Goal: Task Accomplishment & Management: Complete application form

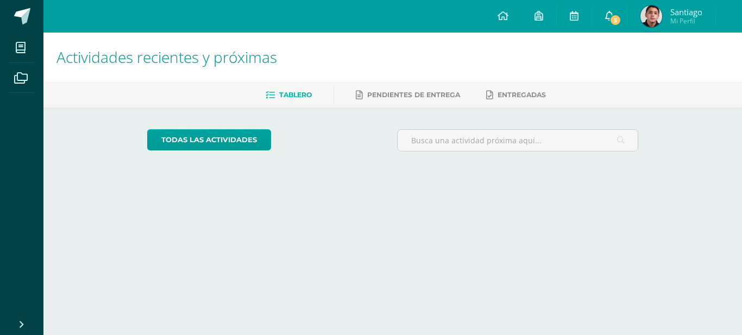
click at [611, 15] on span "5" at bounding box center [615, 20] width 12 height 12
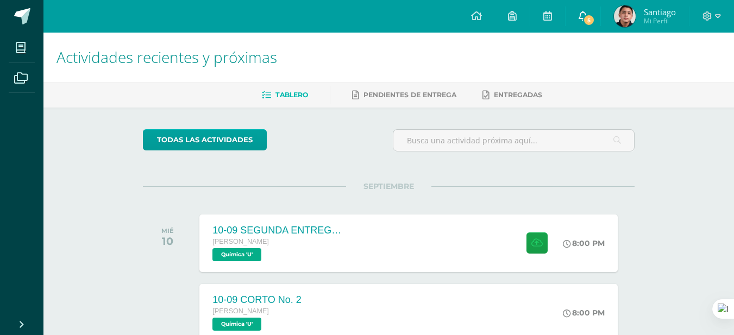
click at [592, 11] on link "5" at bounding box center [582, 16] width 35 height 33
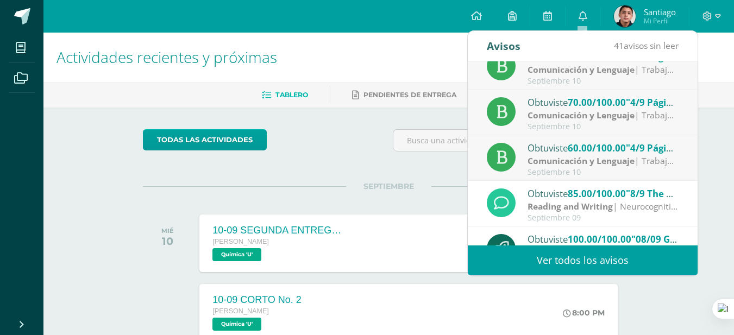
scroll to position [163, 0]
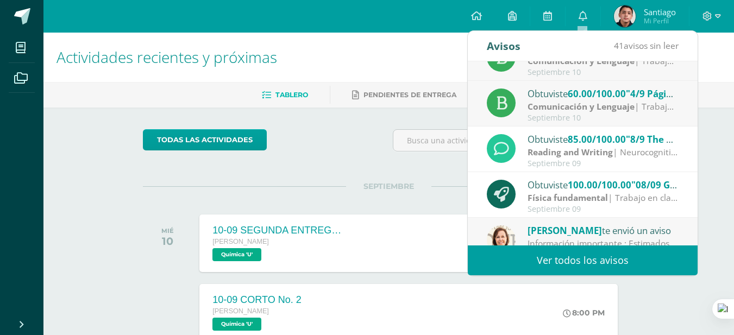
click at [577, 110] on strong "Comunicación y Lenguaje" at bounding box center [580, 106] width 107 height 12
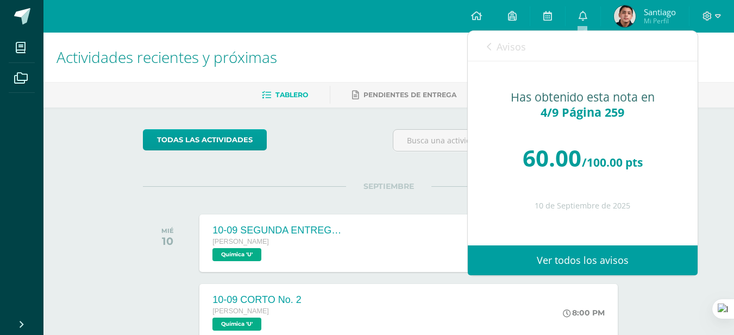
click at [493, 48] on link "Avisos" at bounding box center [506, 46] width 39 height 31
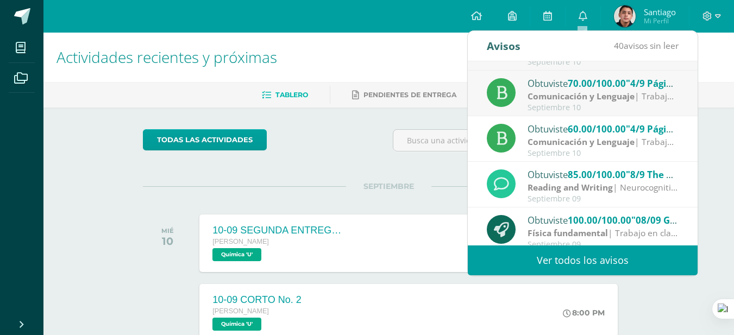
scroll to position [109, 0]
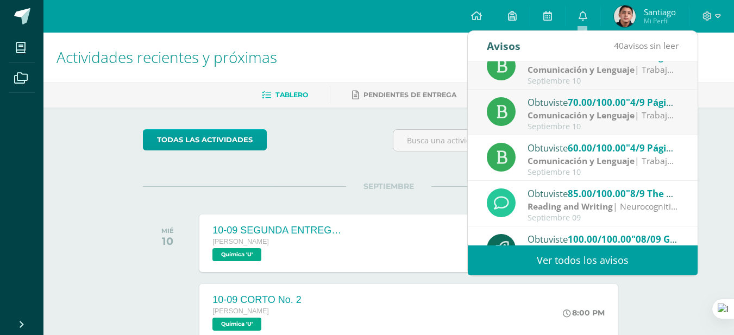
click at [532, 101] on div "Obtuviste 70.00/100.00 "4/9 Página 260" en Comunicación y [GEOGRAPHIC_DATA]" at bounding box center [602, 102] width 151 height 14
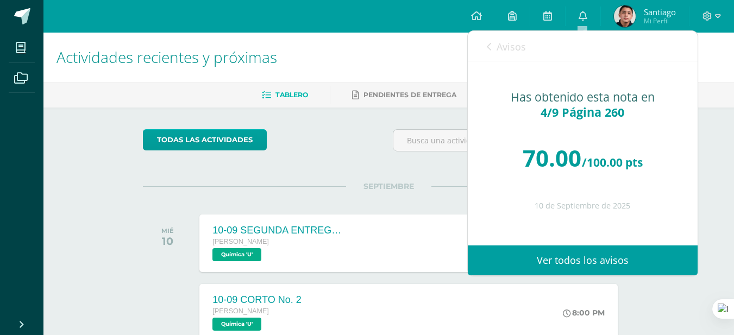
click at [511, 56] on link "Avisos" at bounding box center [506, 46] width 39 height 31
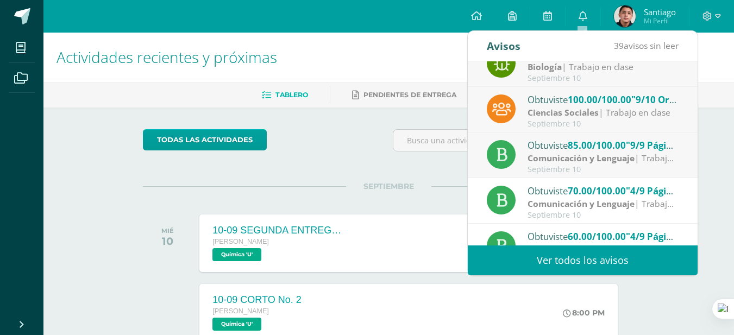
scroll to position [18, 0]
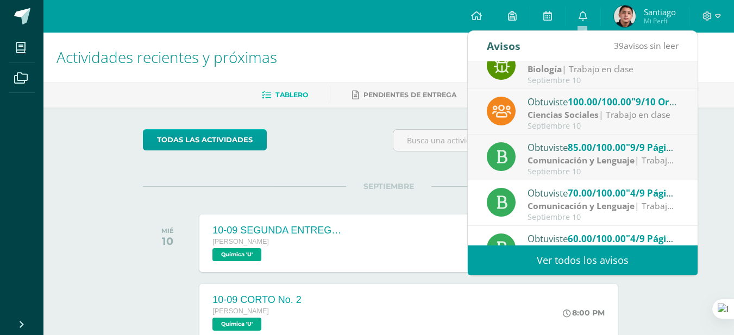
click at [569, 148] on div "Obtuviste 85.00/100.00 "9/9 Página 270 y 271" en Comunicación y [GEOGRAPHIC_DAT…" at bounding box center [602, 147] width 151 height 14
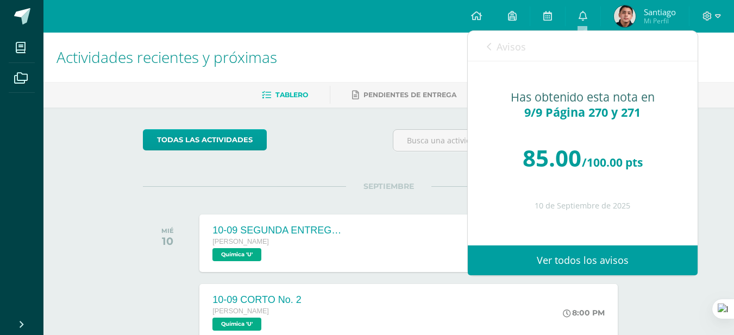
drag, startPoint x: 510, startPoint y: 52, endPoint x: 514, endPoint y: 58, distance: 7.4
click at [510, 52] on span "Avisos" at bounding box center [510, 46] width 29 height 13
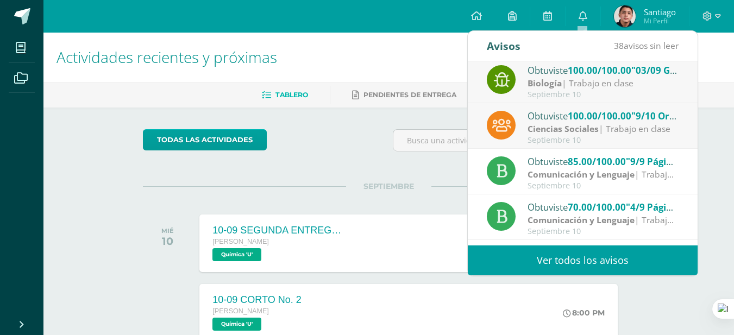
scroll to position [0, 0]
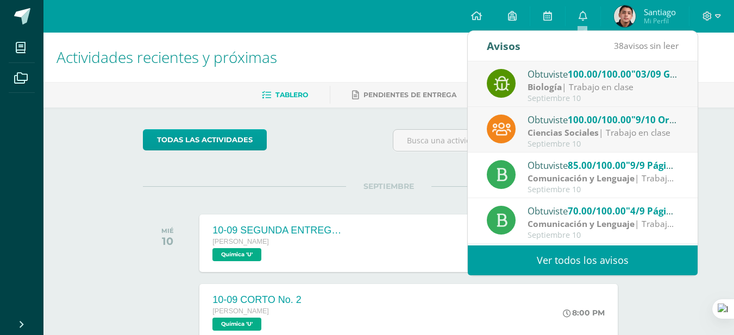
click at [557, 128] on strong "Ciencias Sociales" at bounding box center [562, 133] width 71 height 12
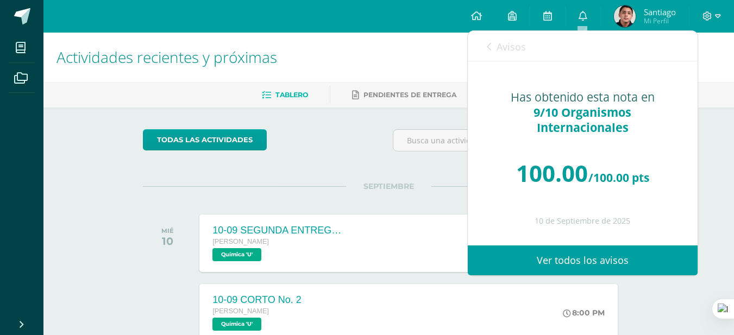
click at [513, 58] on link "Avisos" at bounding box center [506, 46] width 39 height 31
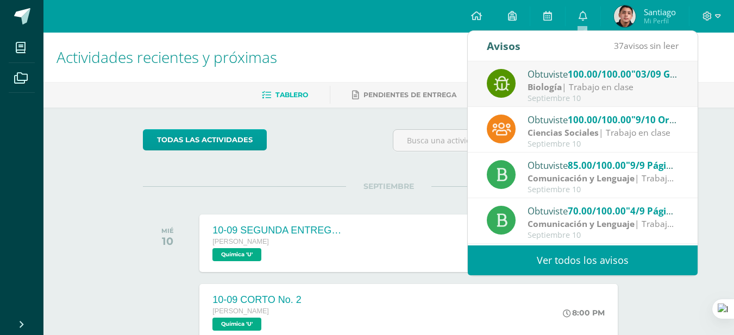
click at [538, 81] on strong "Biología" at bounding box center [544, 87] width 34 height 12
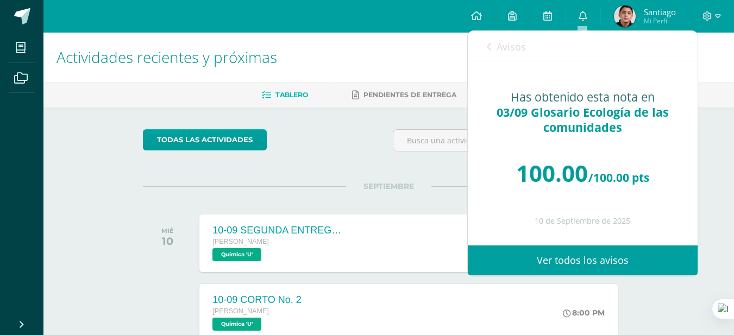
click at [496, 49] on link "Avisos" at bounding box center [506, 46] width 39 height 31
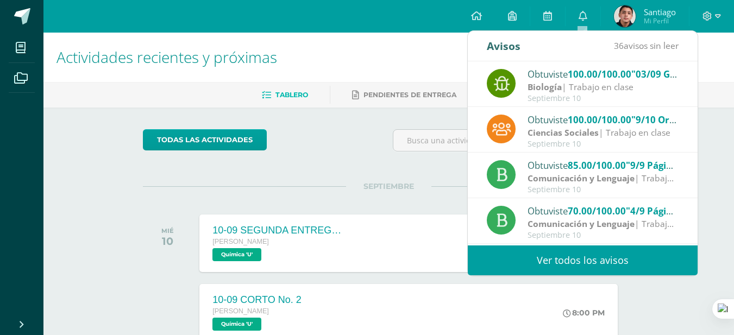
click at [369, 141] on div "todas las Actividades" at bounding box center [389, 144] width 500 height 31
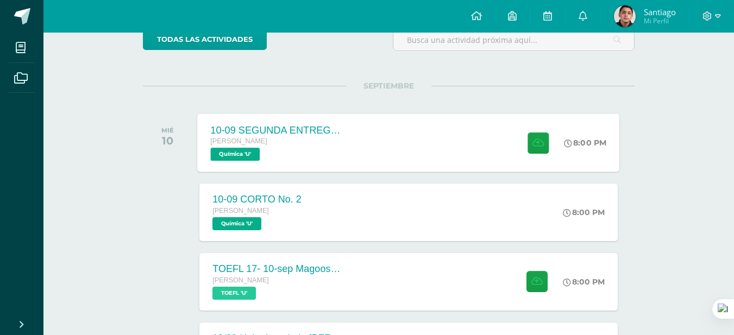
scroll to position [163, 0]
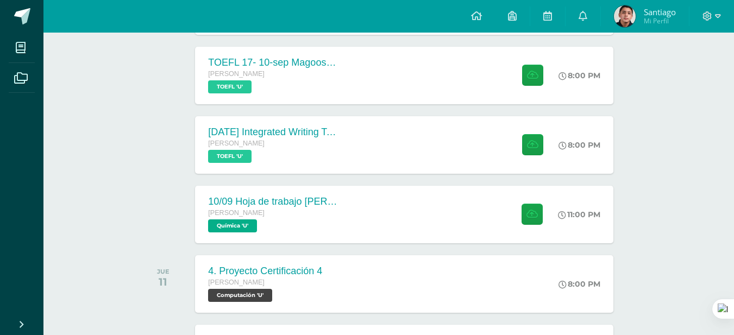
scroll to position [326, 4]
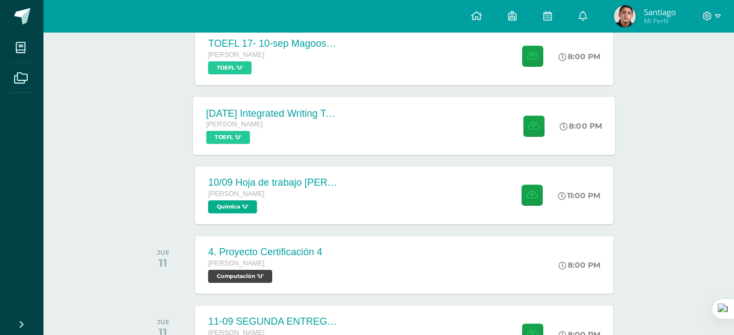
click at [339, 131] on div "[DATE] Integrated Writing Task (Template 1) [PERSON_NAME] TOEFL 'U'" at bounding box center [272, 126] width 158 height 58
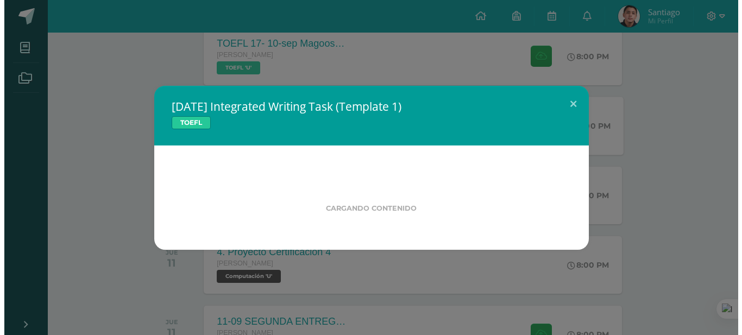
scroll to position [326, 0]
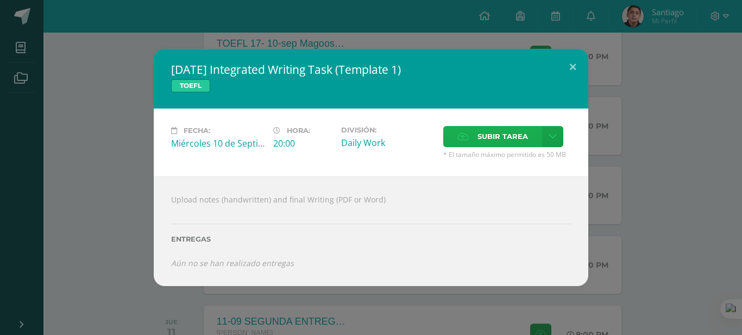
click at [489, 133] on span "Subir tarea" at bounding box center [502, 137] width 51 height 20
click at [0, 0] on input "Subir tarea" at bounding box center [0, 0] width 0 height 0
